Goal: Task Accomplishment & Management: Use online tool/utility

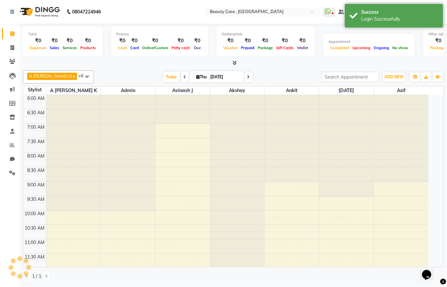
select select "en"
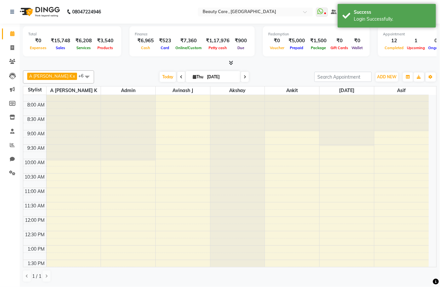
scroll to position [52, 0]
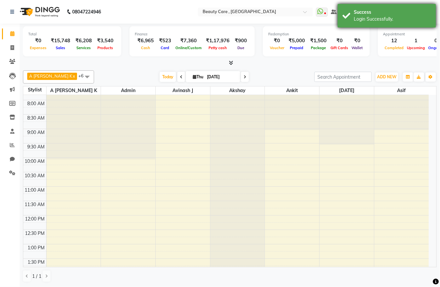
click at [369, 20] on div "Login Successfully." at bounding box center [392, 19] width 77 height 7
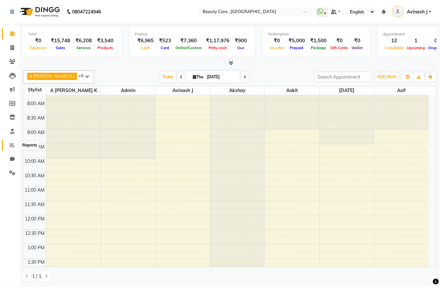
click at [10, 144] on icon at bounding box center [12, 145] width 5 height 5
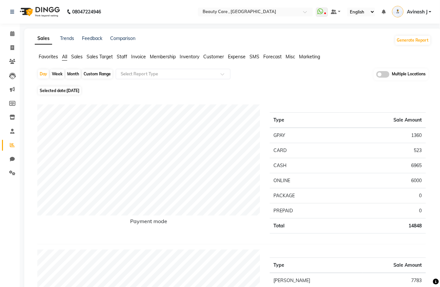
click at [70, 72] on div "Month" at bounding box center [73, 73] width 15 height 9
select select "9"
select select "2025"
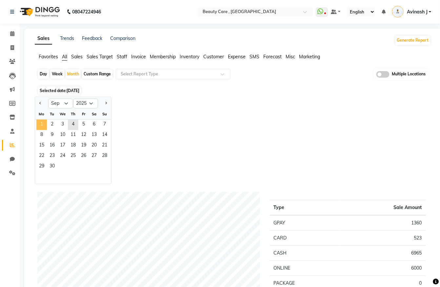
click at [42, 121] on span "1" at bounding box center [41, 125] width 10 height 10
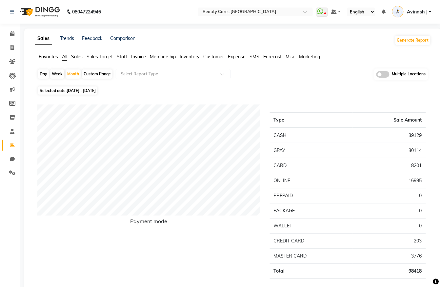
click at [83, 56] on span "Sales" at bounding box center [76, 57] width 11 height 6
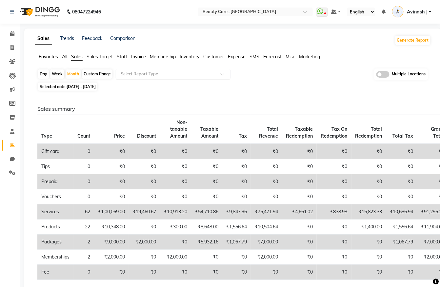
click at [134, 75] on input "text" at bounding box center [166, 74] width 94 height 7
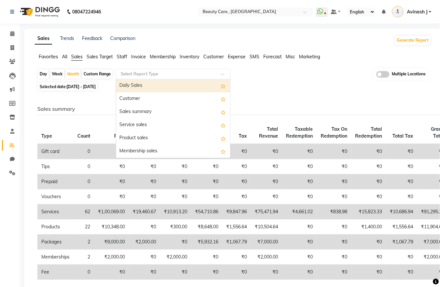
click at [156, 75] on input "text" at bounding box center [166, 74] width 94 height 7
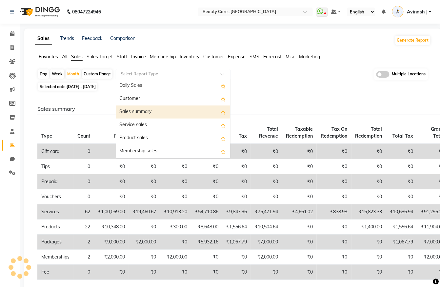
click at [141, 112] on div "Sales summary" at bounding box center [173, 111] width 114 height 13
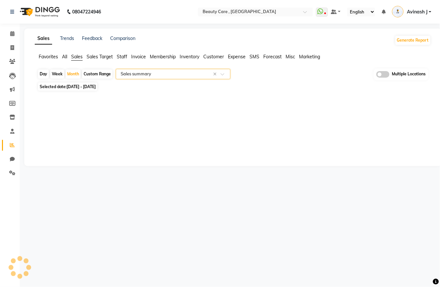
select select "csv"
click at [412, 11] on span "Avinash J" at bounding box center [417, 12] width 21 height 7
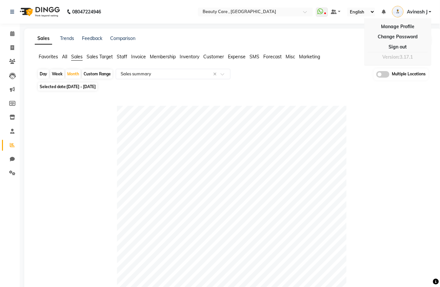
click at [427, 11] on span "Avinash J" at bounding box center [417, 12] width 21 height 7
click at [419, 10] on span "Avinash J" at bounding box center [417, 12] width 21 height 7
click at [388, 48] on link "Sign out" at bounding box center [398, 47] width 60 height 10
